Goal: Entertainment & Leisure: Consume media (video, audio)

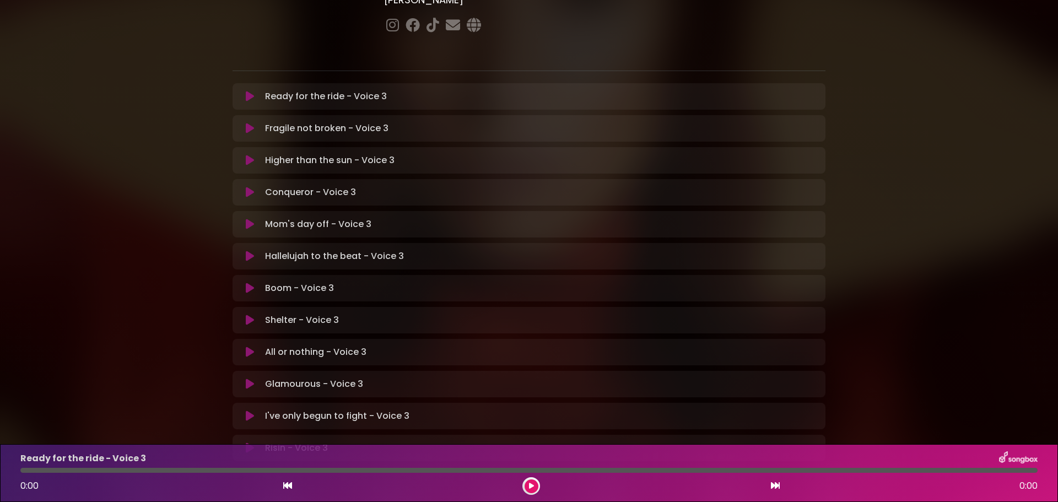
scroll to position [221, 0]
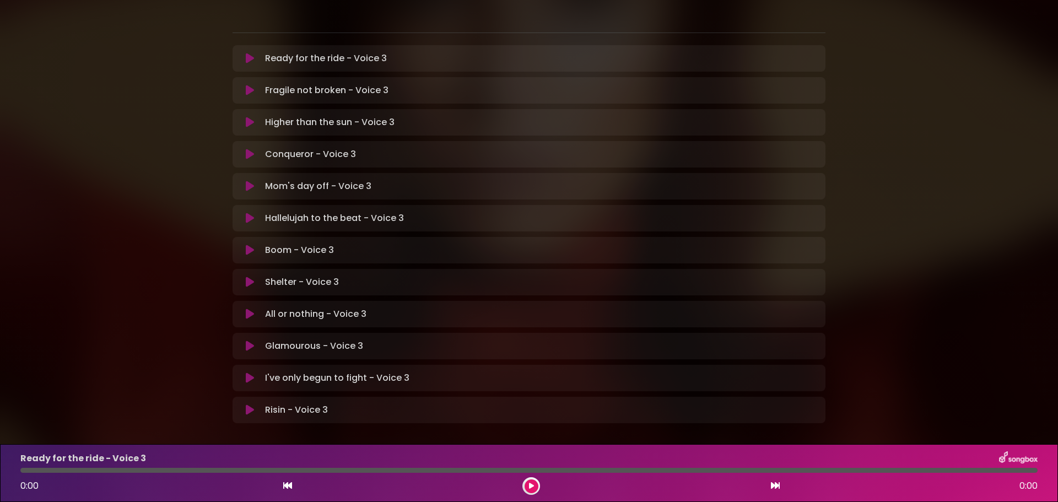
click at [249, 213] on icon at bounding box center [250, 218] width 8 height 11
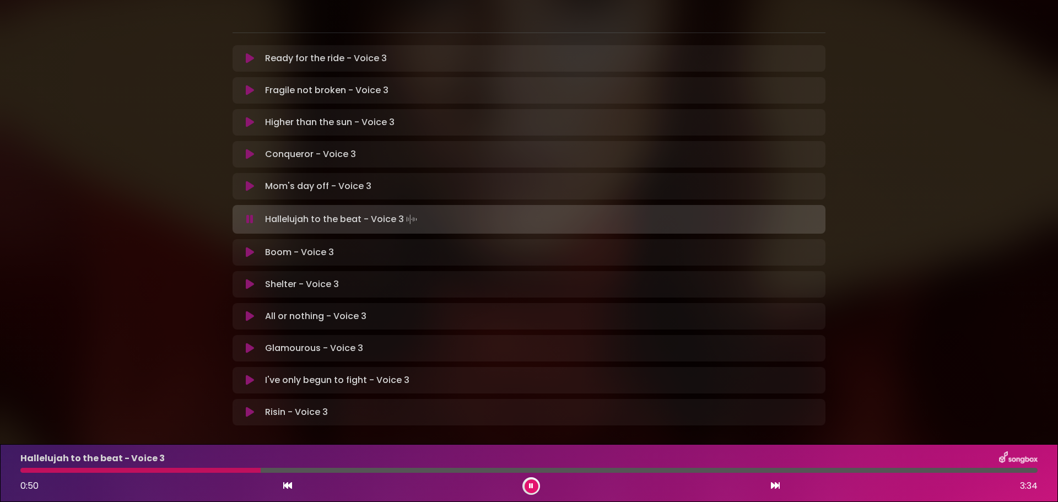
click at [527, 485] on button at bounding box center [532, 487] width 14 height 14
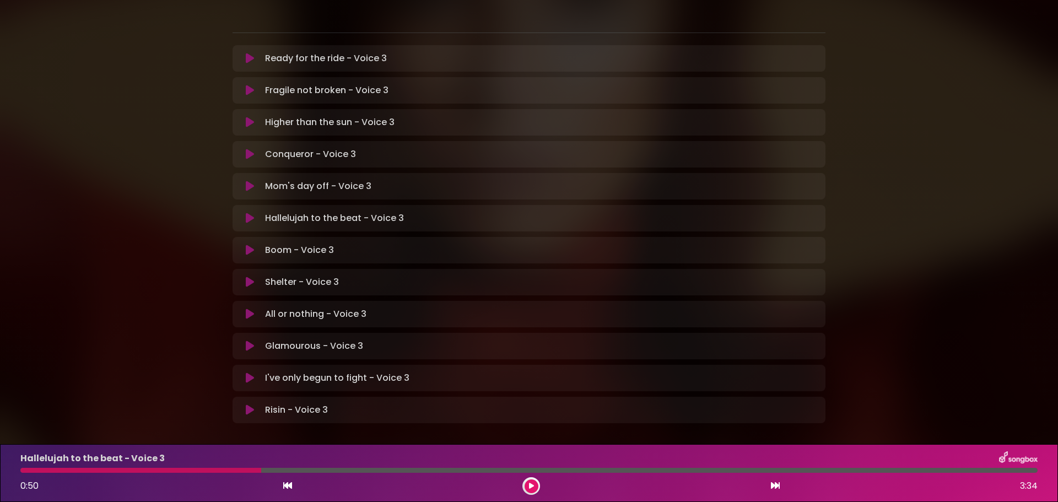
click at [25, 470] on div at bounding box center [140, 470] width 241 height 5
click at [289, 486] on icon at bounding box center [287, 485] width 9 height 9
click at [778, 486] on icon at bounding box center [775, 485] width 9 height 9
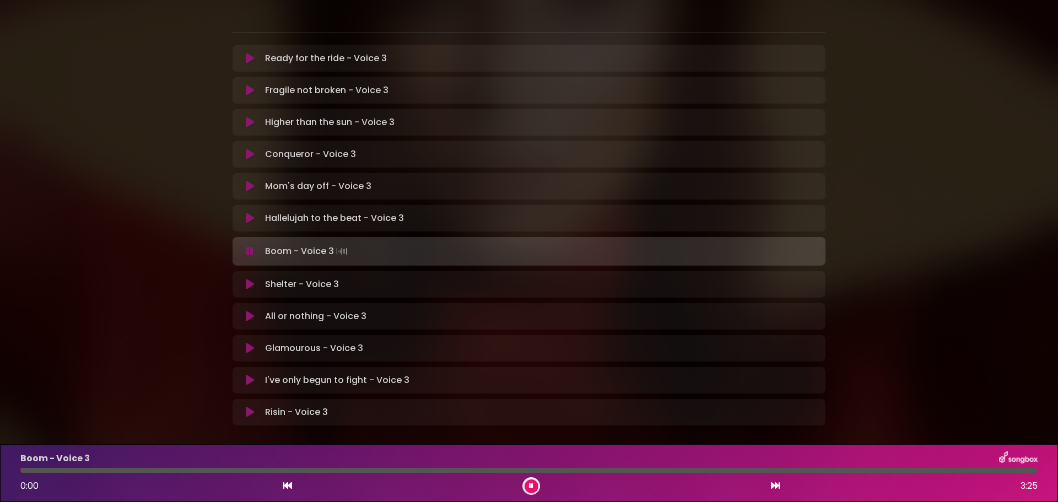
click at [530, 486] on icon at bounding box center [532, 486] width 8 height 8
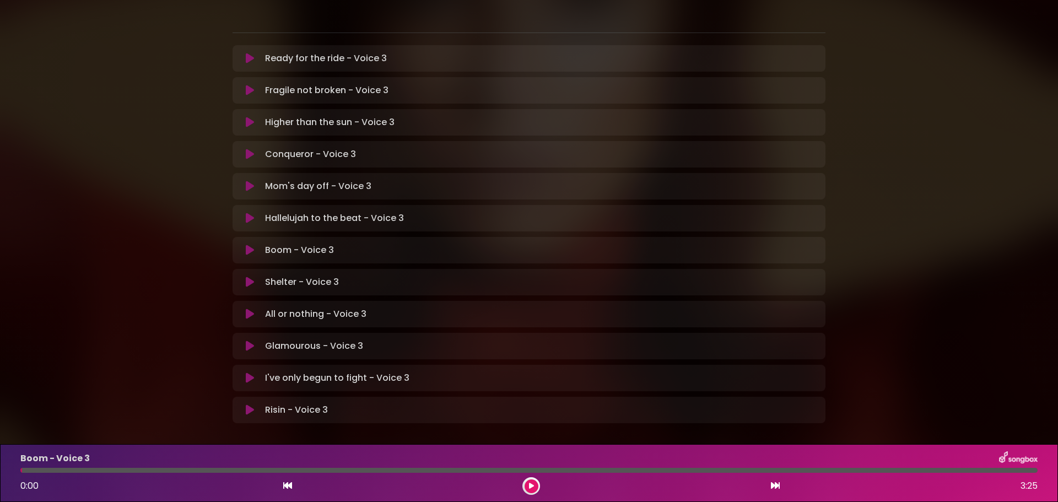
click at [530, 490] on button at bounding box center [532, 487] width 14 height 14
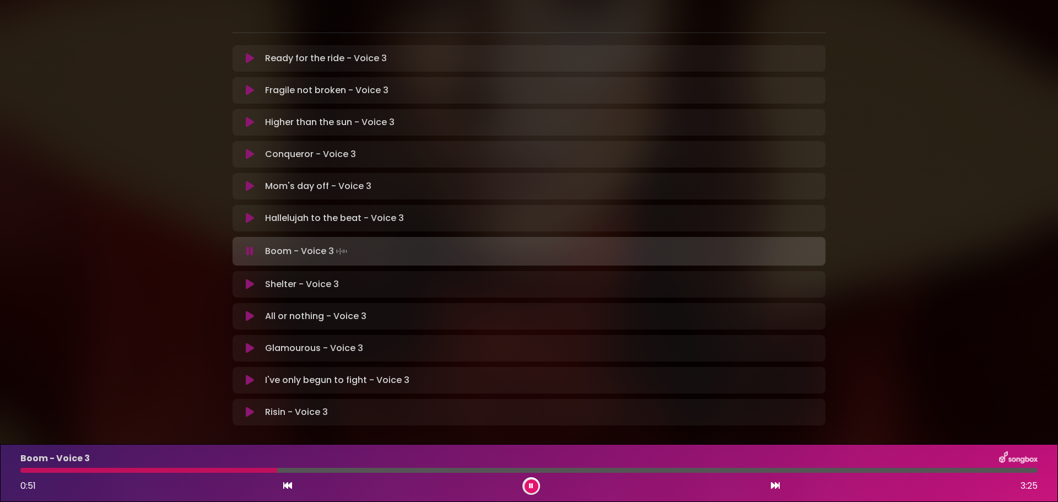
click at [529, 489] on icon at bounding box center [532, 485] width 6 height 7
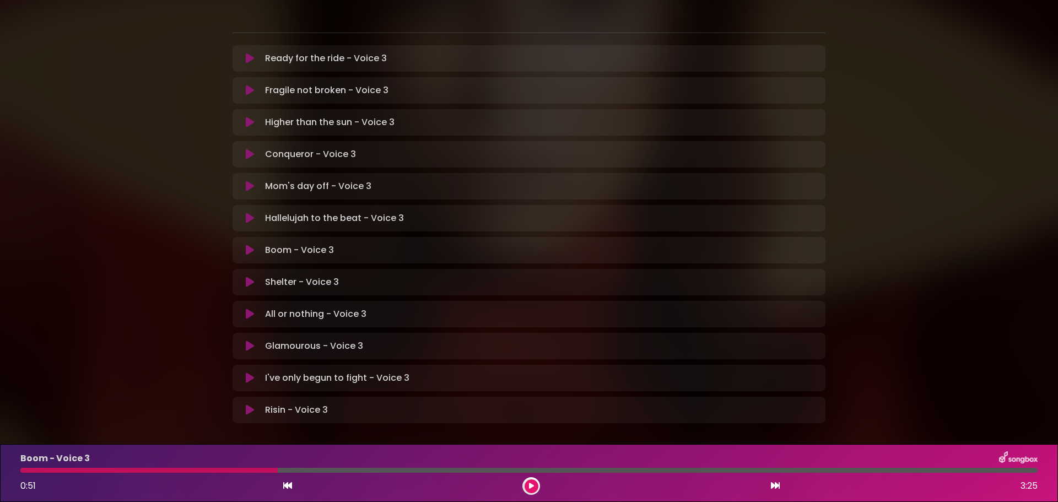
click at [529, 488] on icon at bounding box center [531, 486] width 6 height 8
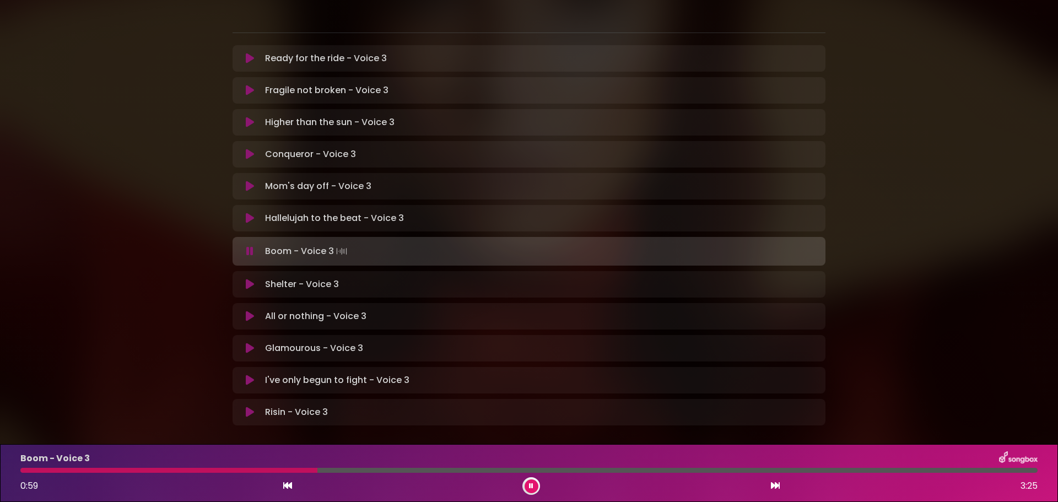
click at [529, 488] on icon at bounding box center [531, 486] width 7 height 8
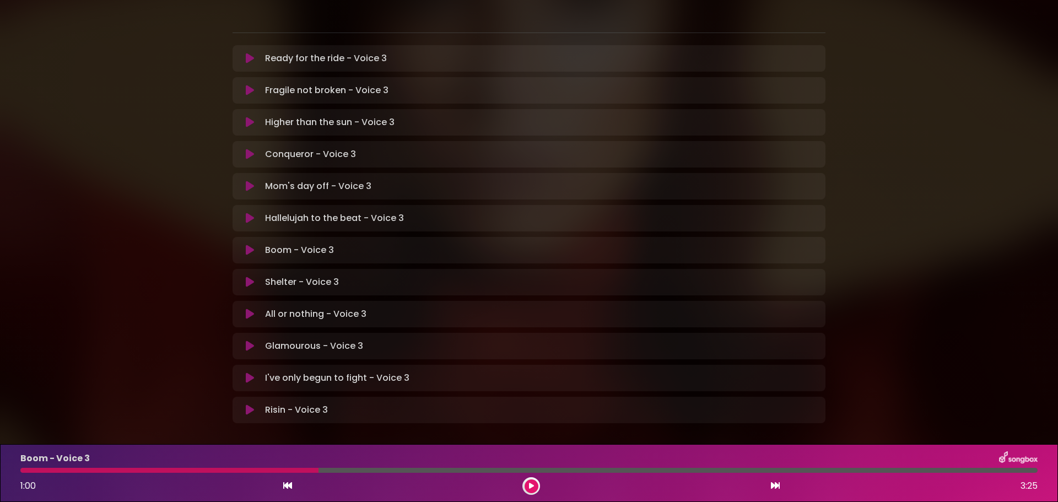
click at [529, 488] on icon at bounding box center [531, 486] width 5 height 7
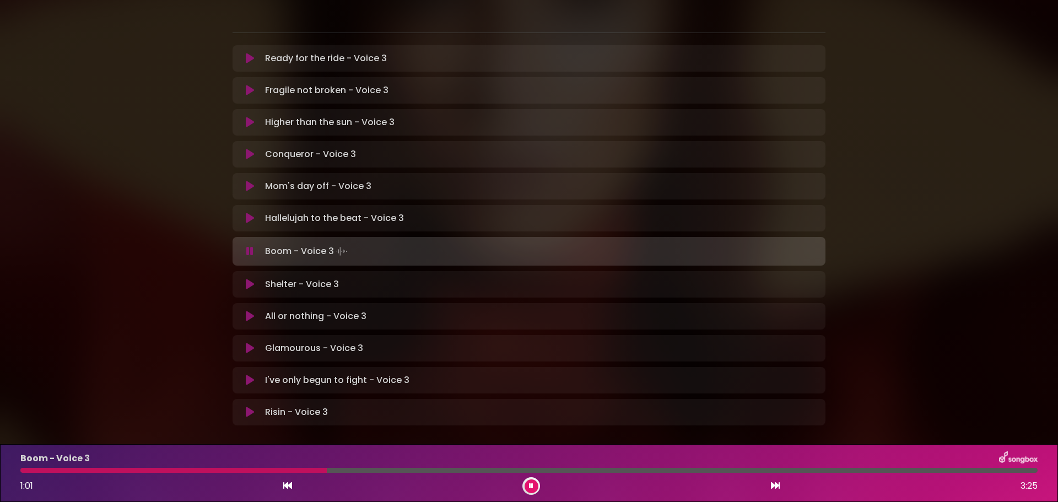
click at [529, 488] on icon at bounding box center [531, 486] width 5 height 7
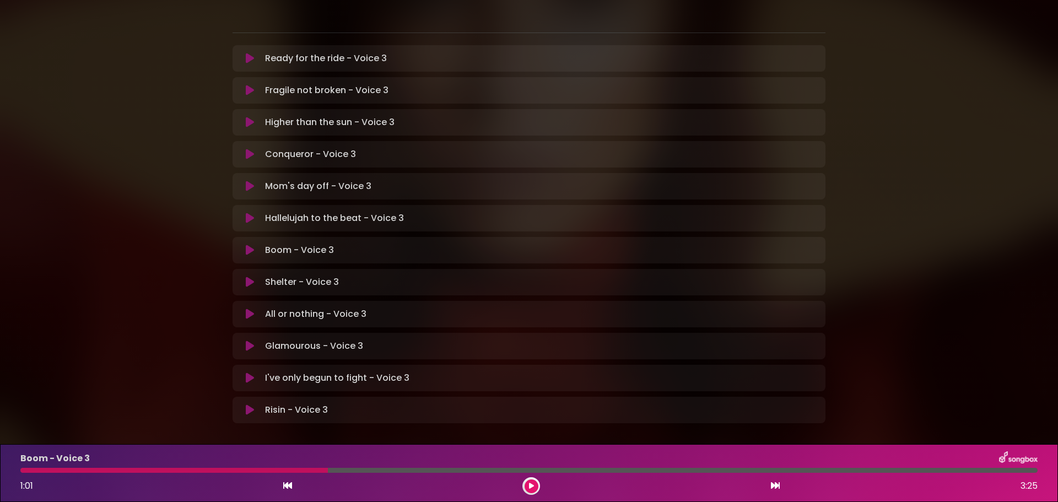
click at [311, 472] on div at bounding box center [174, 470] width 308 height 5
click at [316, 470] on div at bounding box center [174, 470] width 308 height 5
click at [290, 487] on icon at bounding box center [287, 485] width 9 height 9
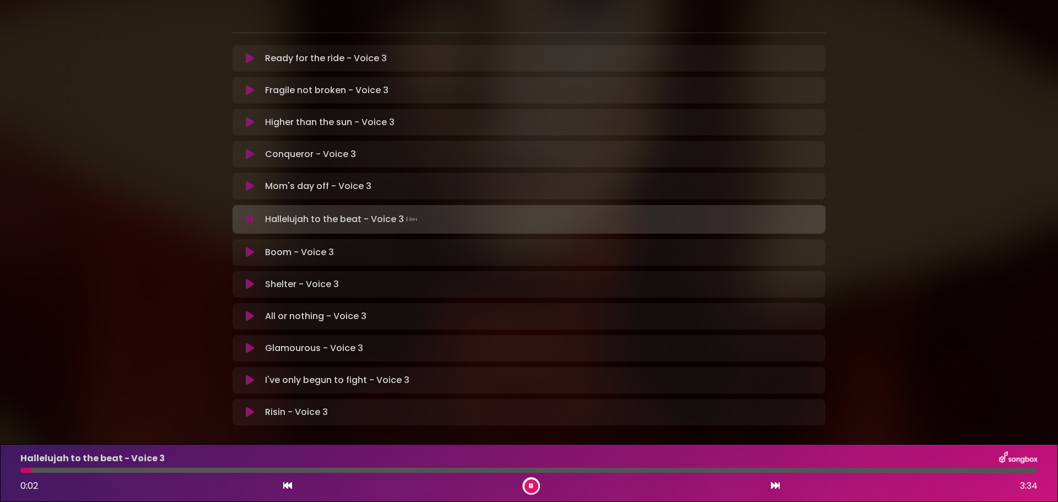
click at [773, 484] on icon at bounding box center [775, 485] width 9 height 9
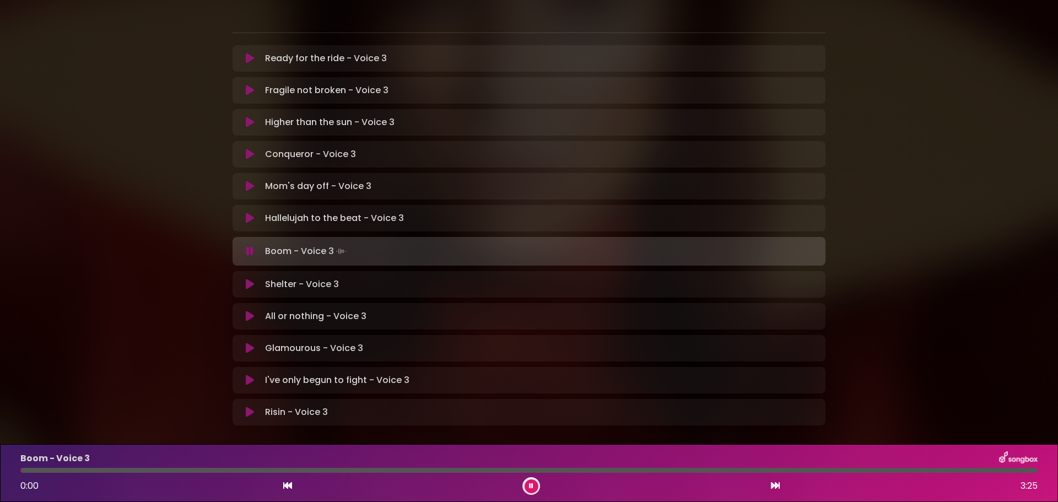
scroll to position [0, 0]
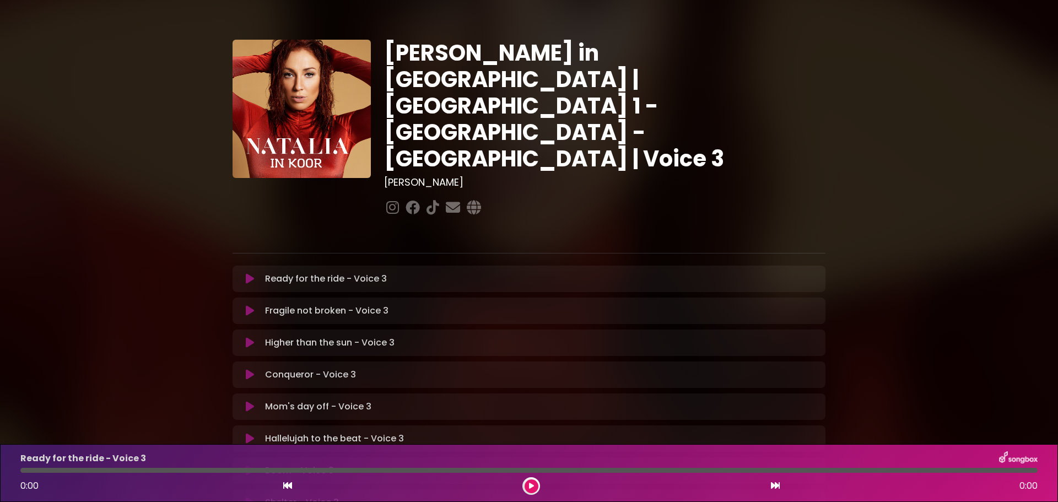
scroll to position [110, 0]
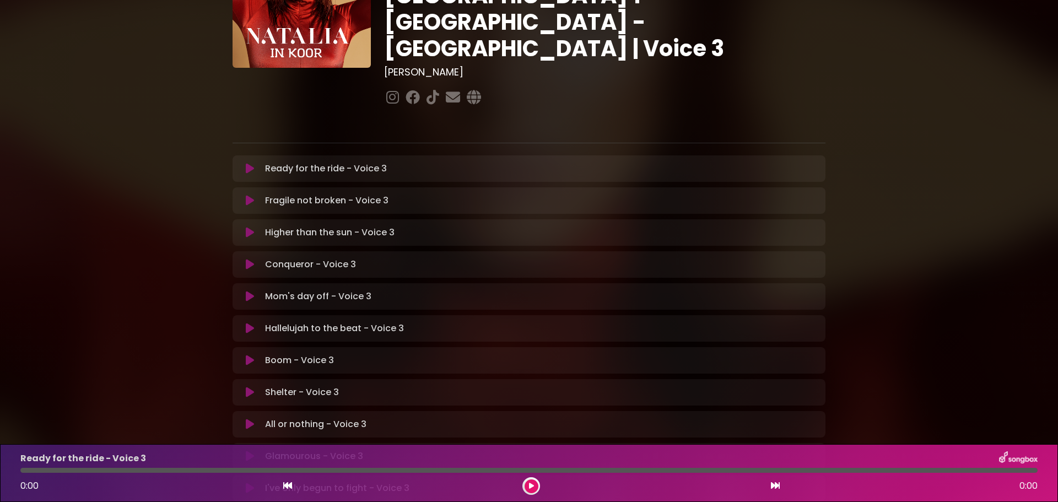
click at [246, 355] on icon at bounding box center [250, 360] width 8 height 11
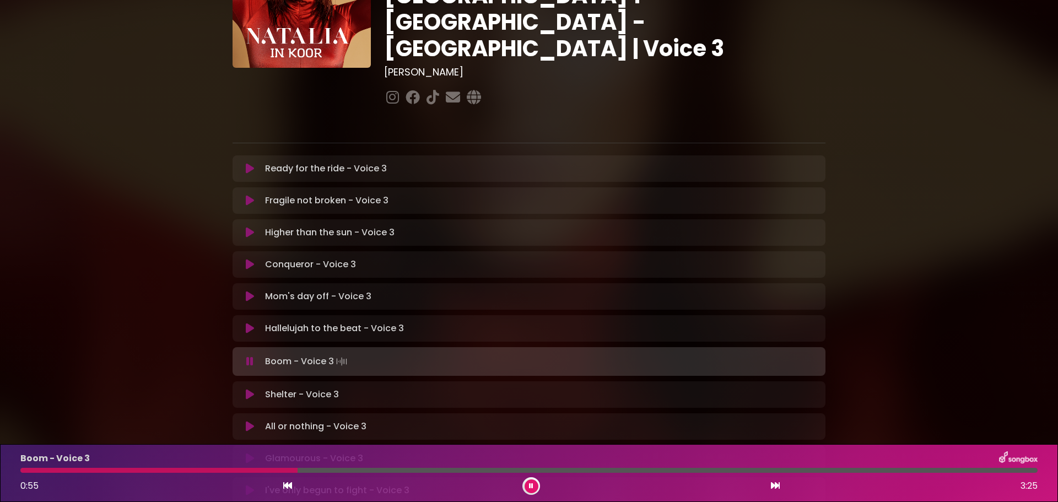
click at [529, 487] on icon at bounding box center [531, 486] width 4 height 7
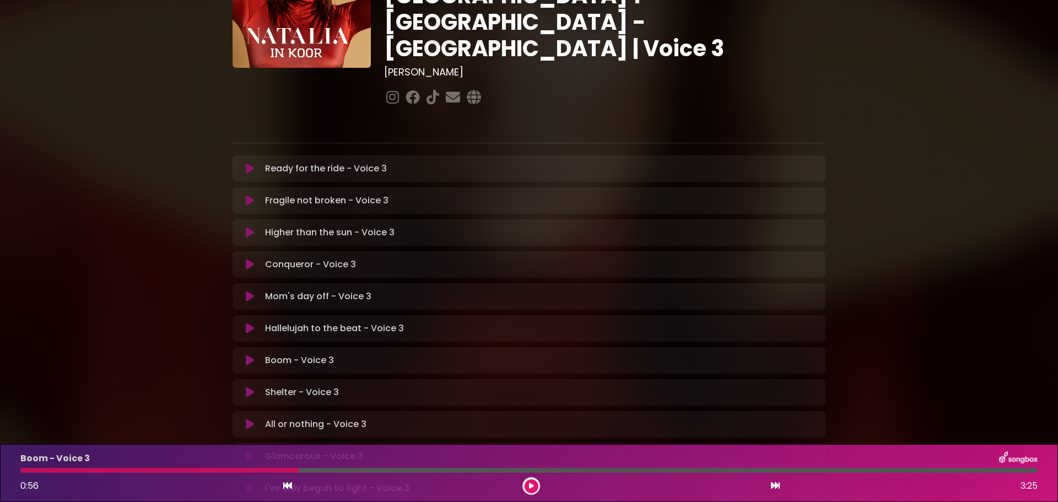
click at [287, 485] on icon at bounding box center [287, 485] width 9 height 9
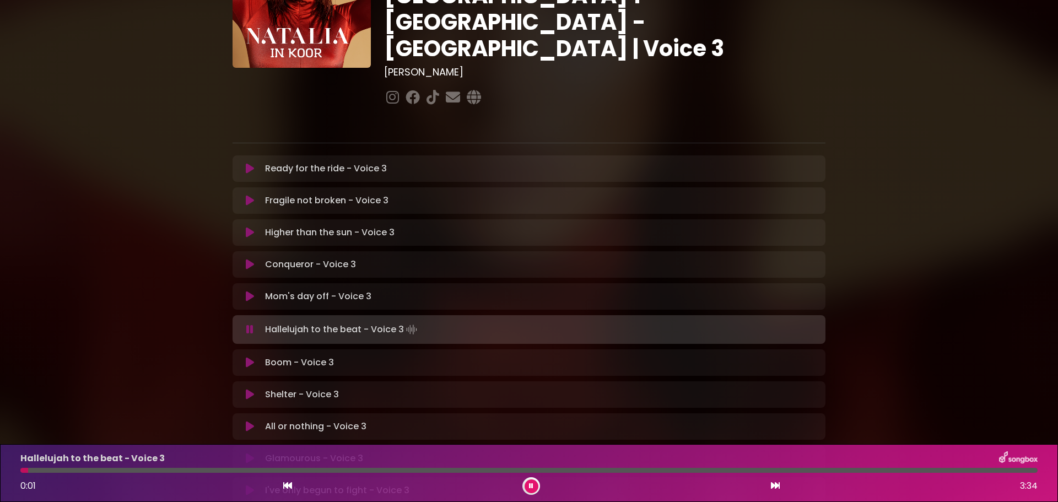
click at [770, 487] on div "0:01 3:34" at bounding box center [529, 486] width 1031 height 18
click at [776, 487] on icon at bounding box center [775, 485] width 9 height 9
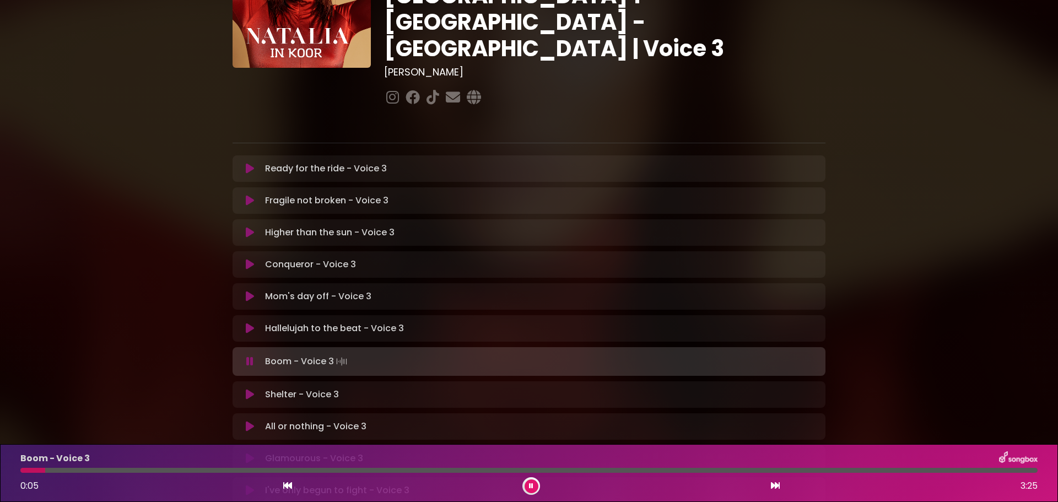
click at [120, 469] on div at bounding box center [529, 470] width 1018 height 5
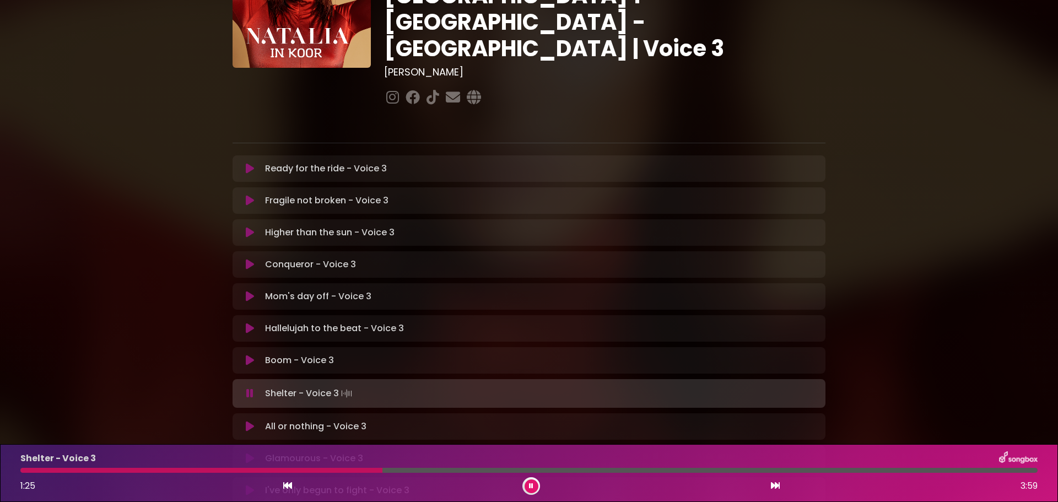
click at [288, 489] on icon at bounding box center [287, 485] width 9 height 9
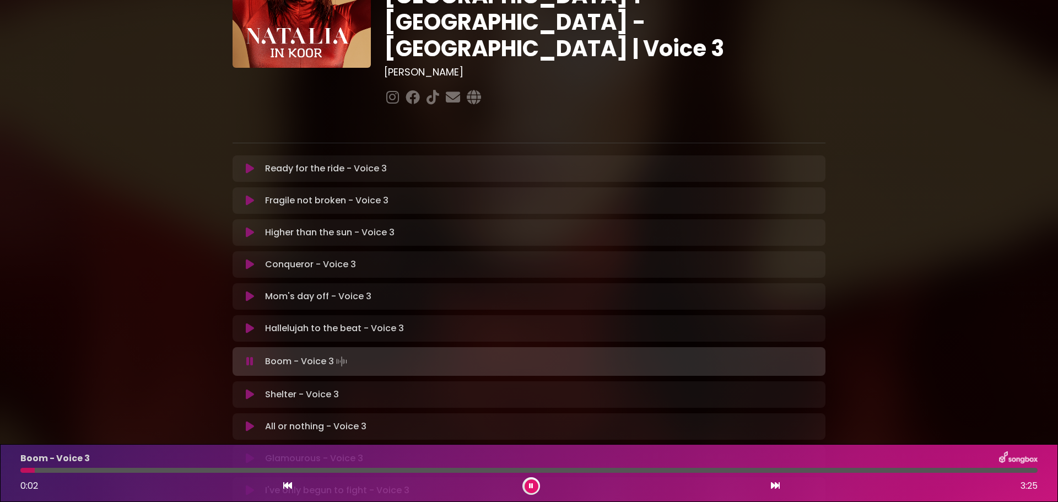
click at [774, 484] on icon at bounding box center [775, 485] width 9 height 9
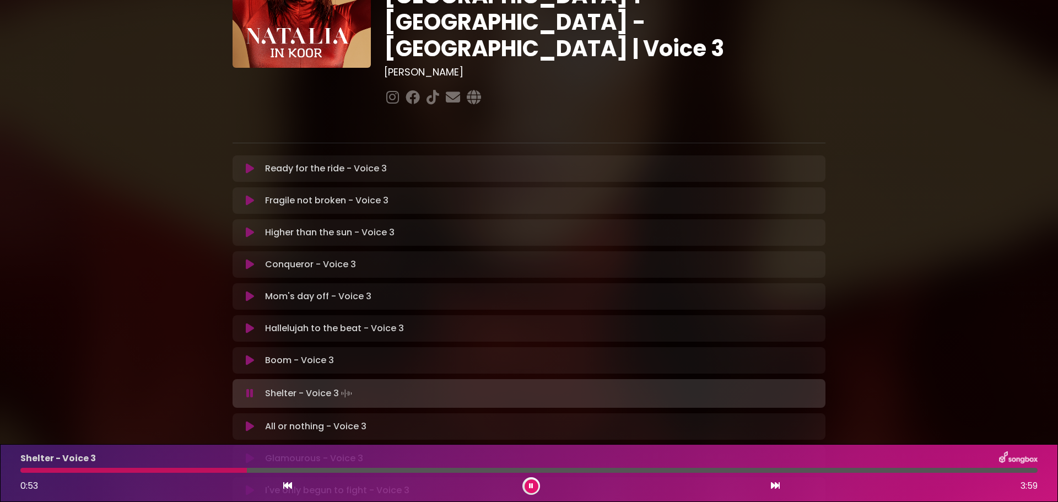
click at [531, 487] on icon at bounding box center [531, 486] width 4 height 7
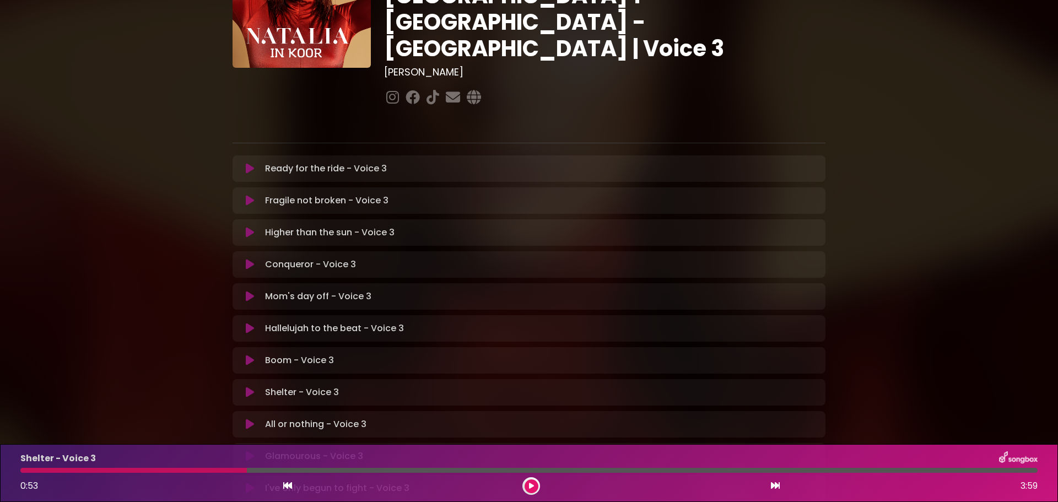
click at [532, 485] on icon at bounding box center [531, 486] width 5 height 7
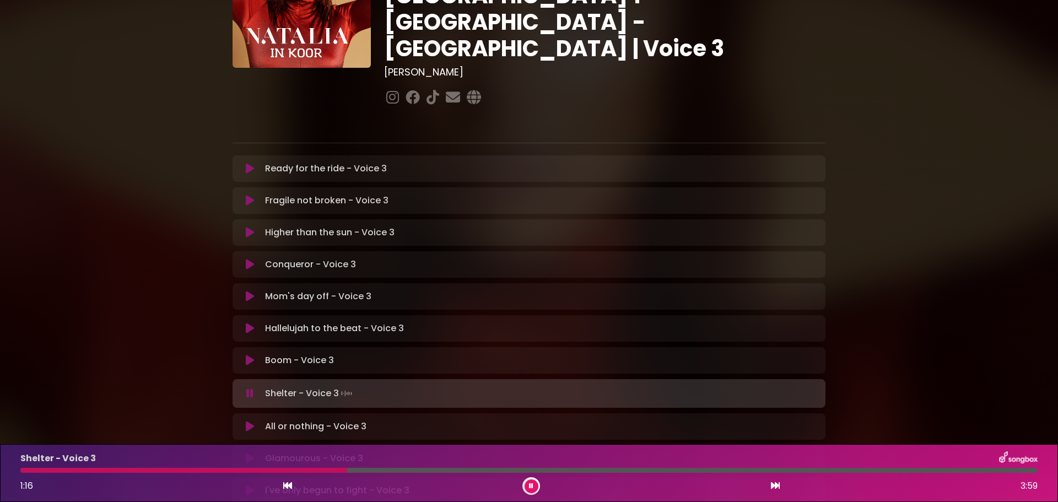
click at [532, 485] on icon at bounding box center [531, 486] width 4 height 7
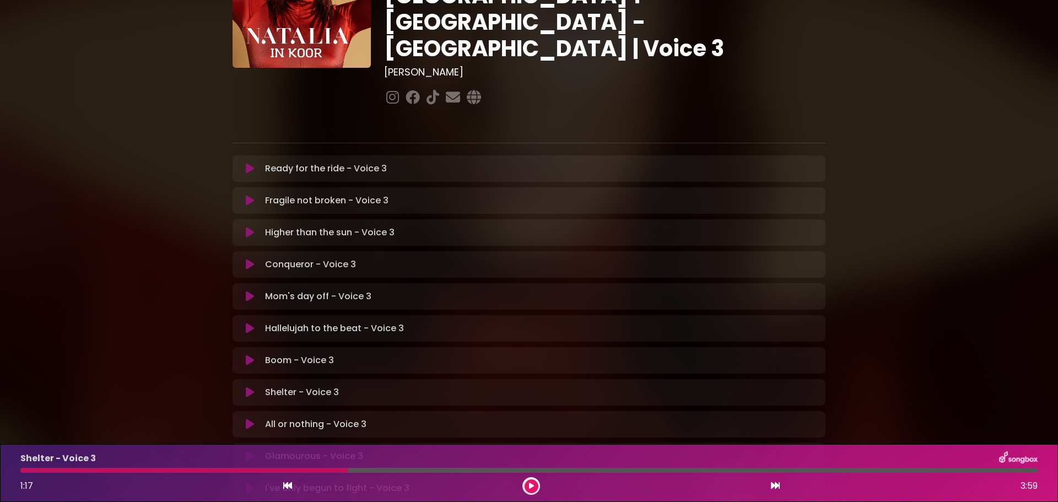
click at [532, 485] on icon at bounding box center [531, 486] width 5 height 7
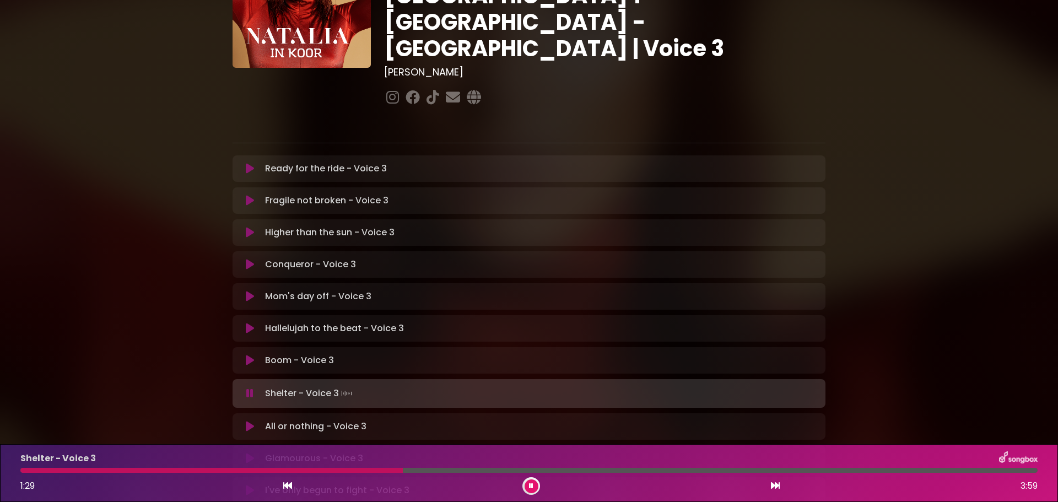
click at [532, 485] on icon at bounding box center [531, 486] width 4 height 7
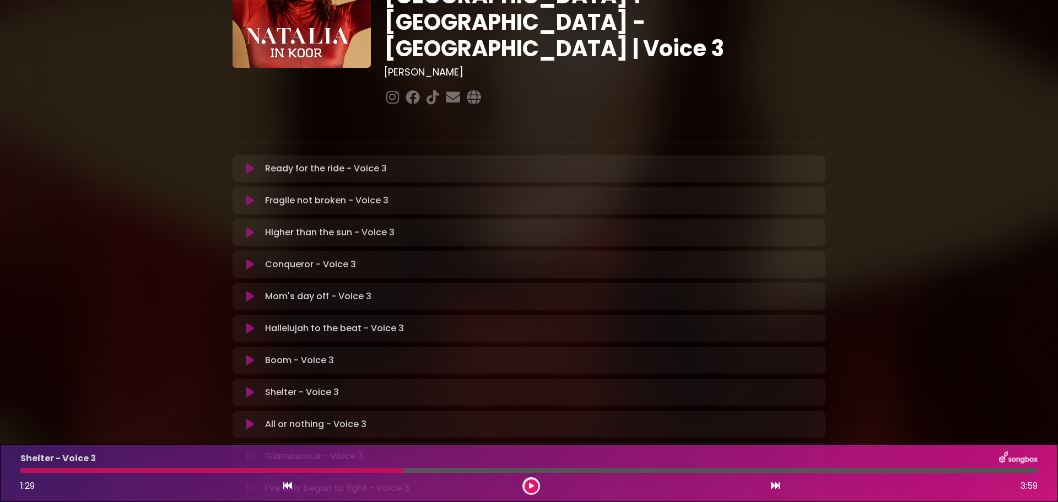
click at [60, 470] on div at bounding box center [211, 470] width 383 height 5
click at [401, 473] on div "Shelter - Voice 3 1:29 3:59" at bounding box center [529, 473] width 1031 height 44
click at [285, 487] on icon at bounding box center [287, 485] width 9 height 9
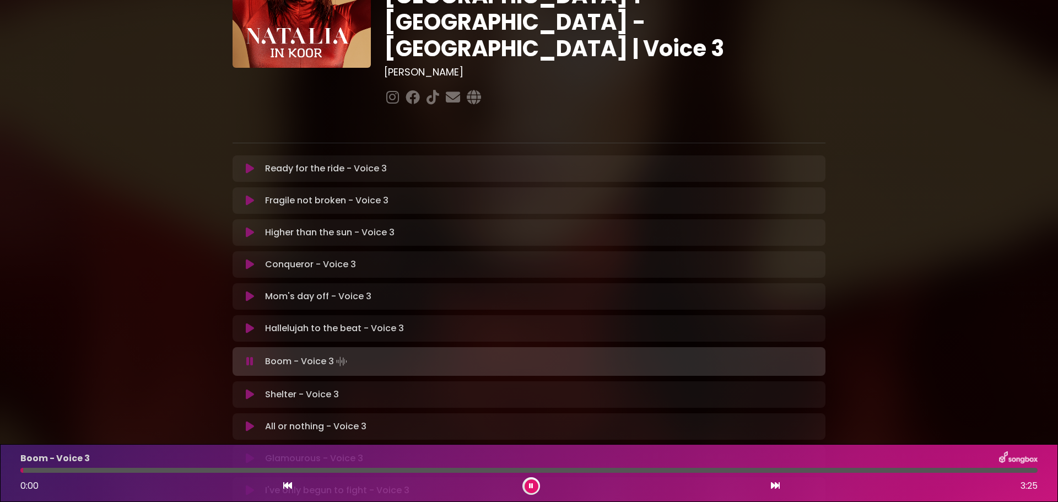
click at [773, 487] on icon at bounding box center [775, 485] width 9 height 9
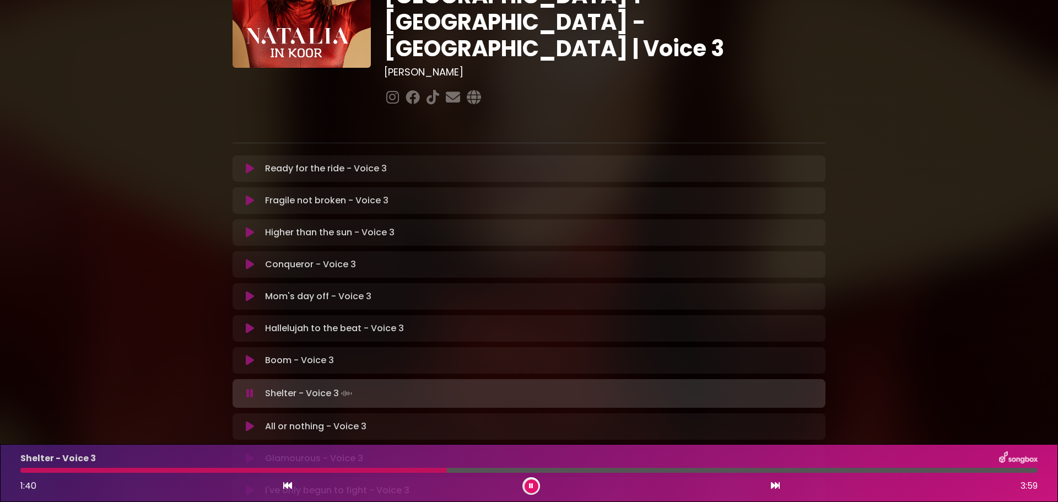
click at [530, 480] on button at bounding box center [532, 487] width 14 height 14
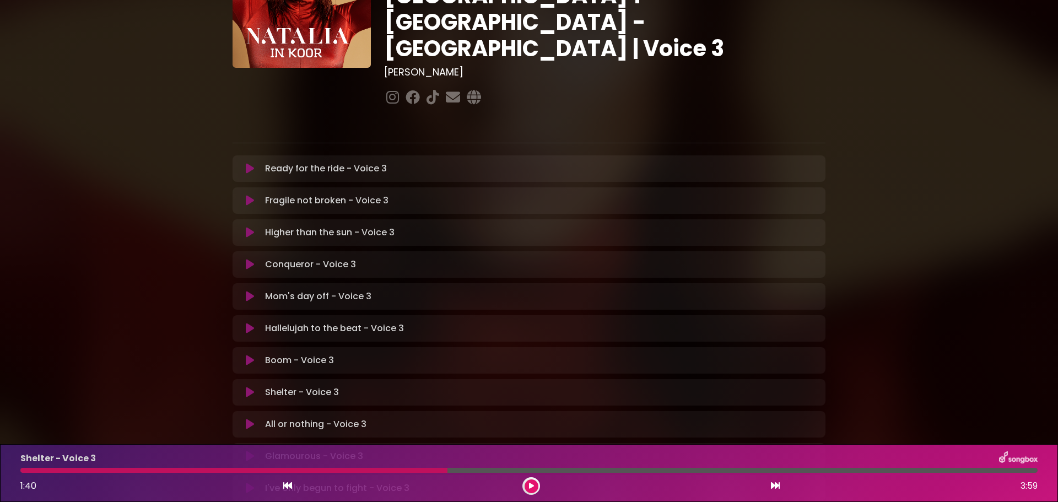
click at [438, 471] on div at bounding box center [233, 470] width 427 height 5
click at [531, 487] on icon at bounding box center [531, 486] width 5 height 7
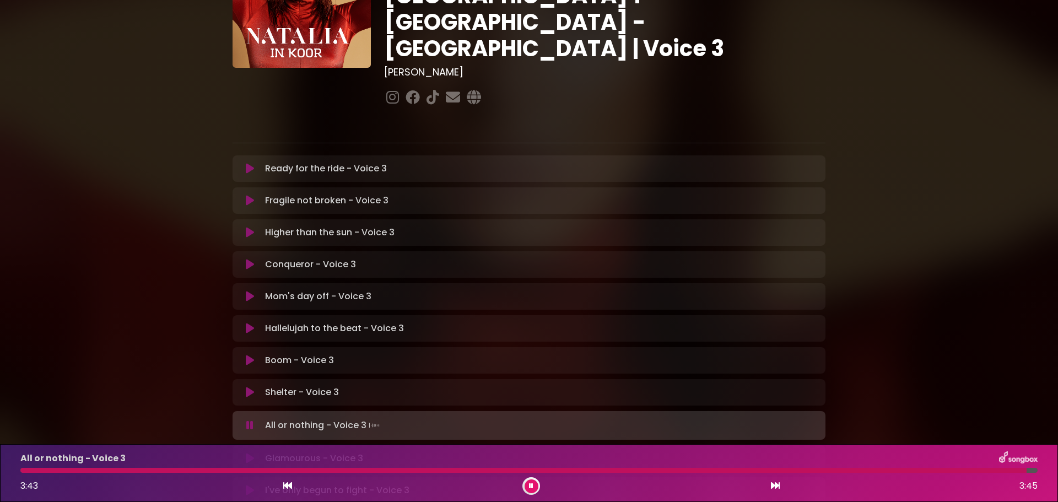
click at [531, 491] on button at bounding box center [532, 487] width 14 height 14
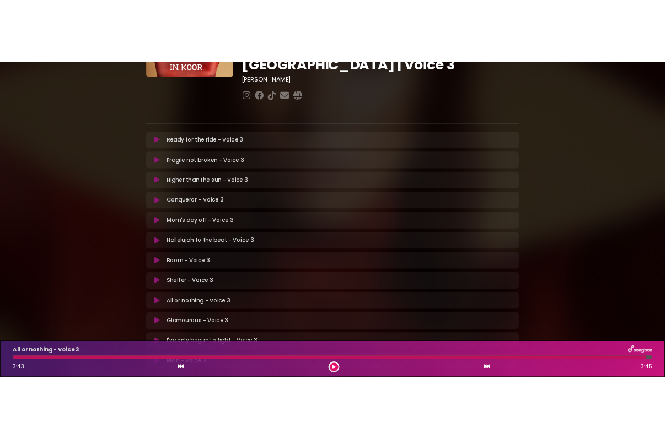
scroll to position [229, 0]
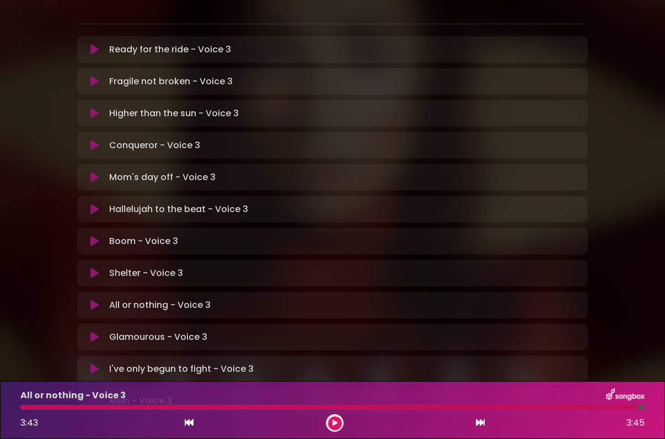
click at [187, 426] on icon at bounding box center [189, 422] width 9 height 9
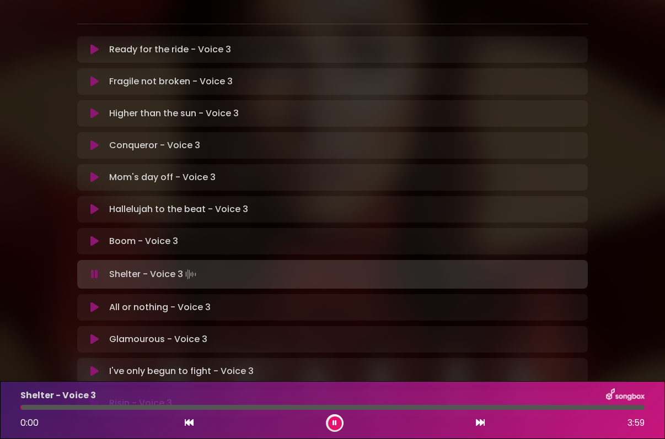
click at [477, 423] on icon at bounding box center [480, 422] width 9 height 9
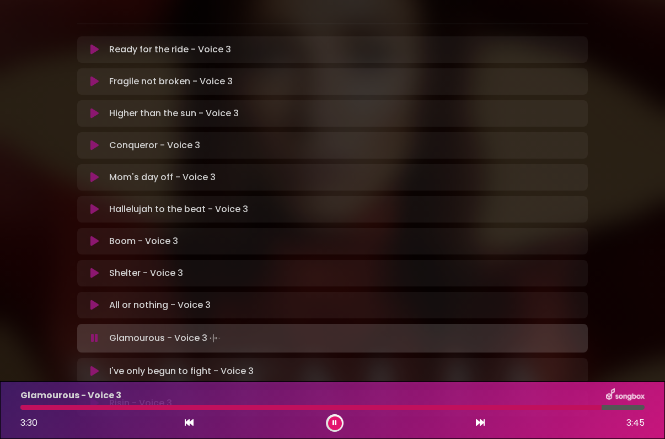
click at [338, 424] on button at bounding box center [335, 424] width 14 height 14
